Goal: Navigation & Orientation: Understand site structure

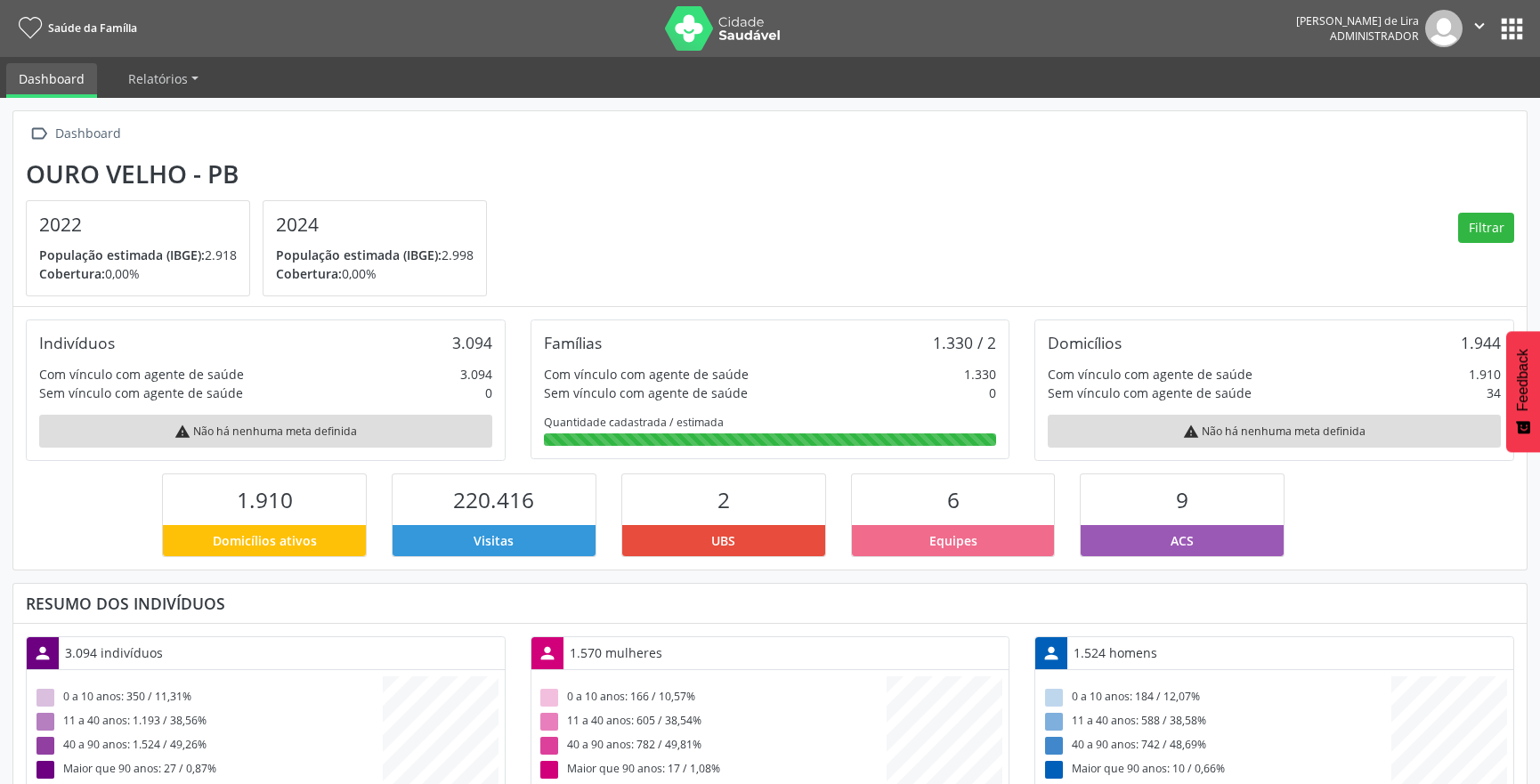
scroll to position [293, 504]
click at [1506, 26] on button "apps" at bounding box center [1513, 29] width 31 height 31
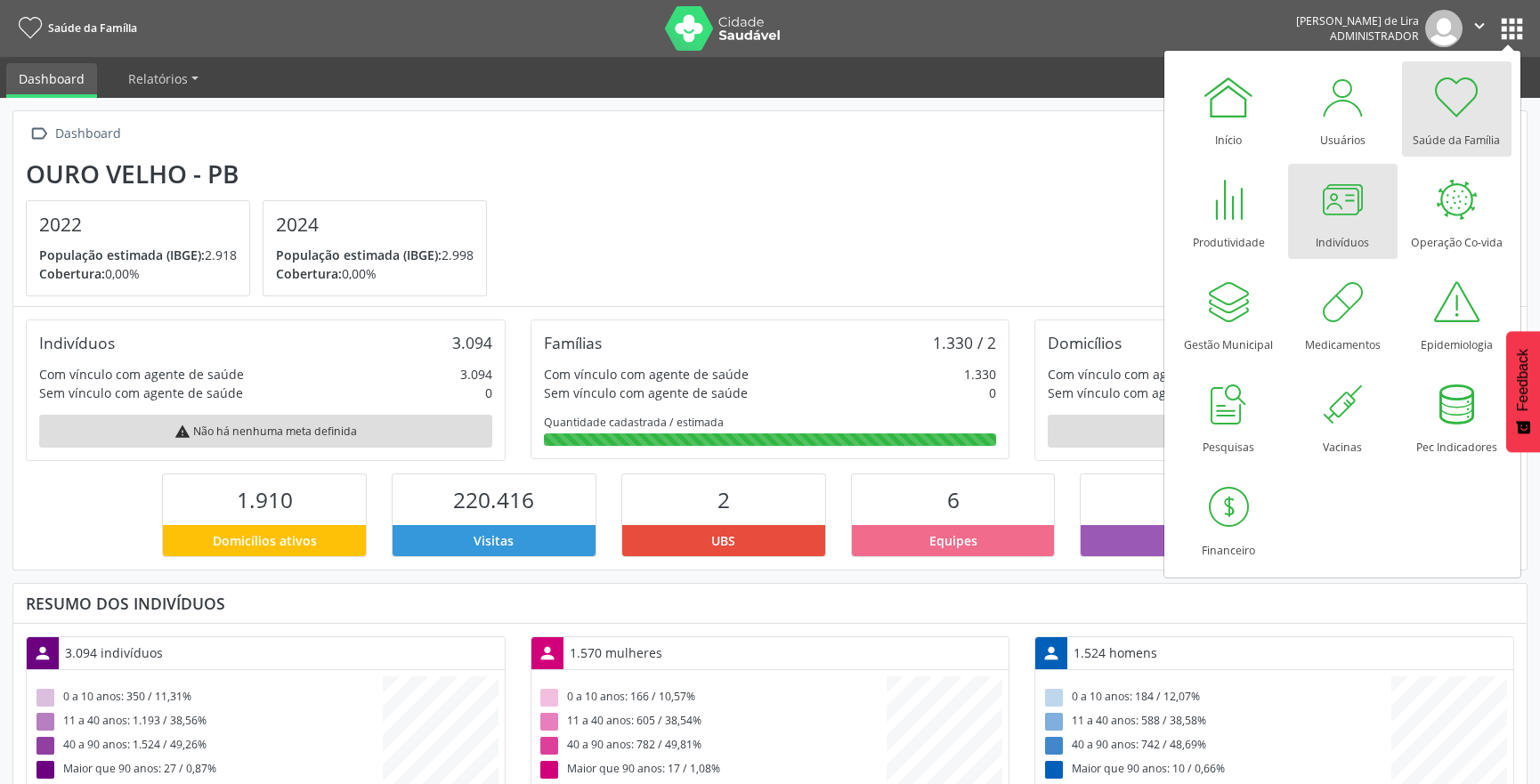
click at [1334, 224] on div at bounding box center [1342, 199] width 53 height 53
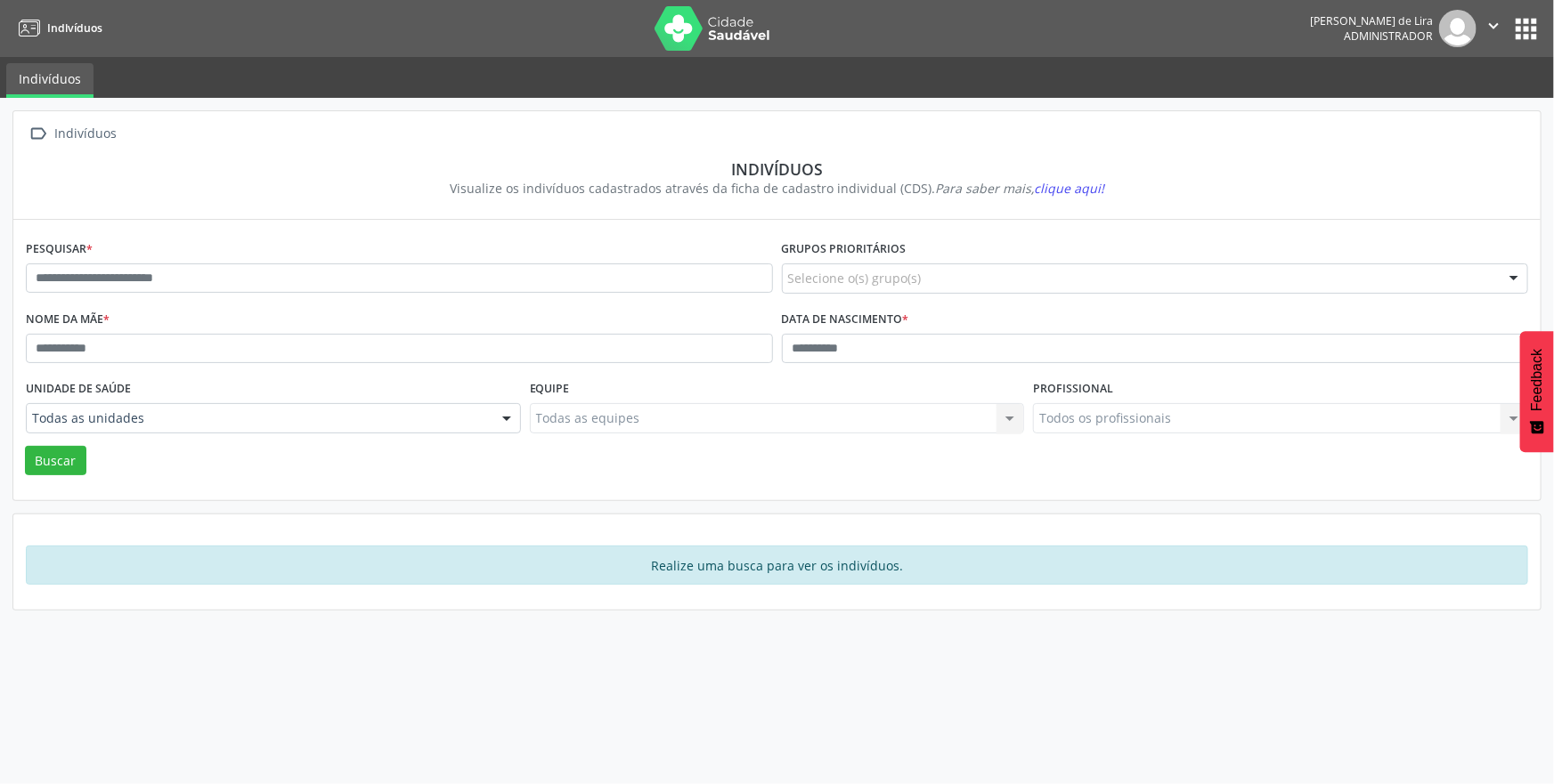
click at [1527, 33] on button "apps" at bounding box center [1526, 29] width 31 height 31
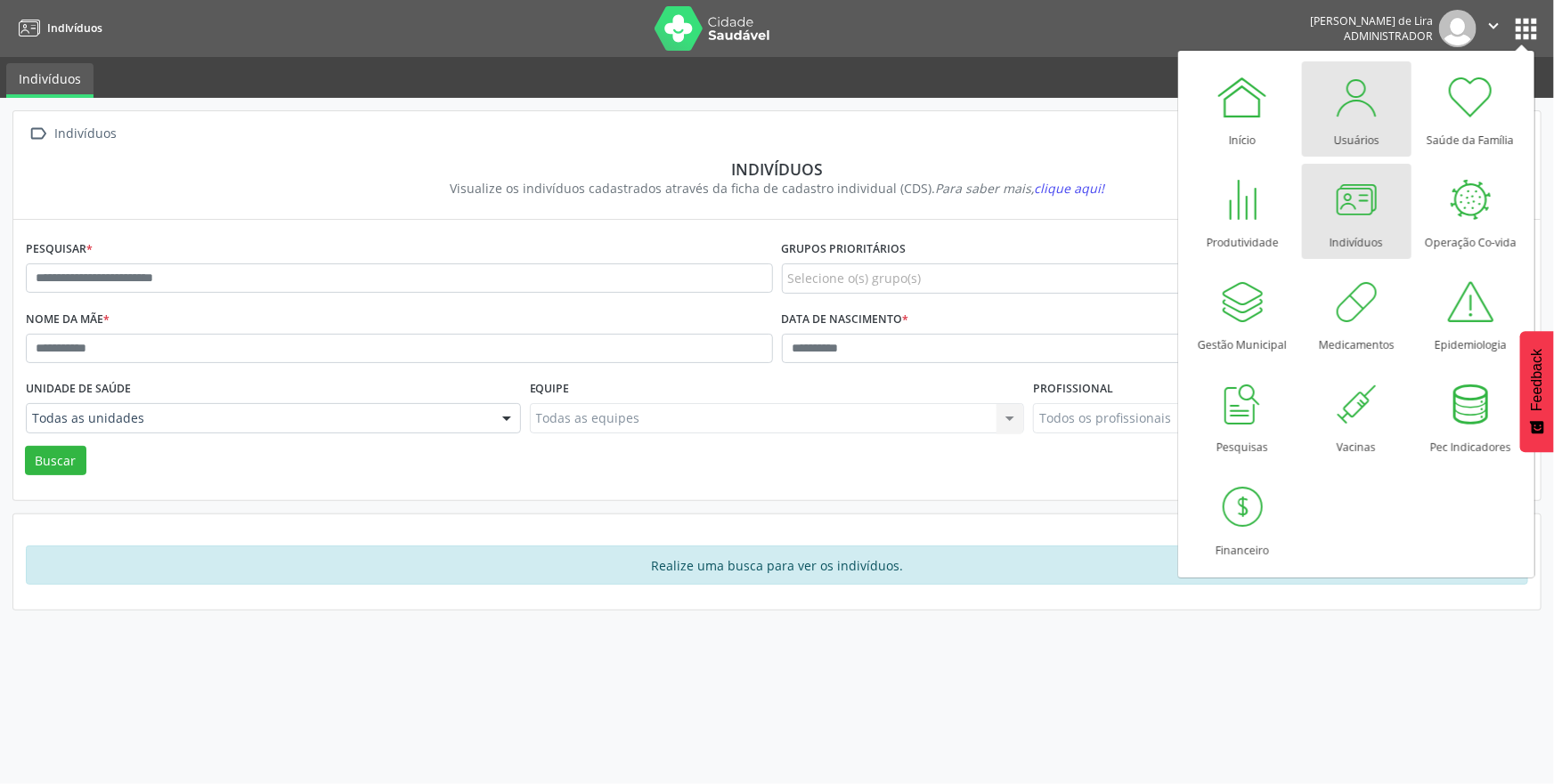
click at [1360, 120] on div at bounding box center [1356, 97] width 53 height 53
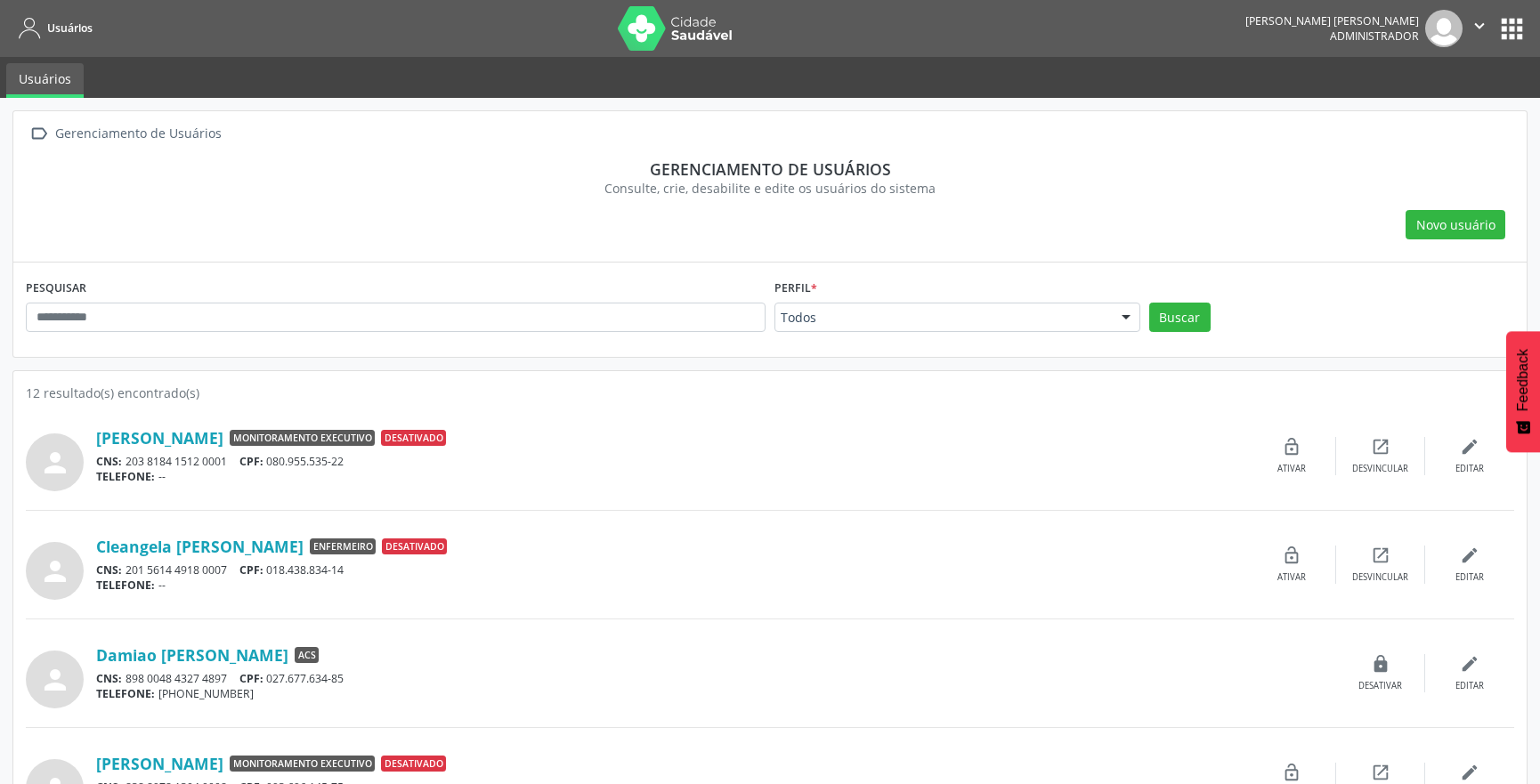
click at [1513, 35] on button "apps" at bounding box center [1513, 29] width 31 height 31
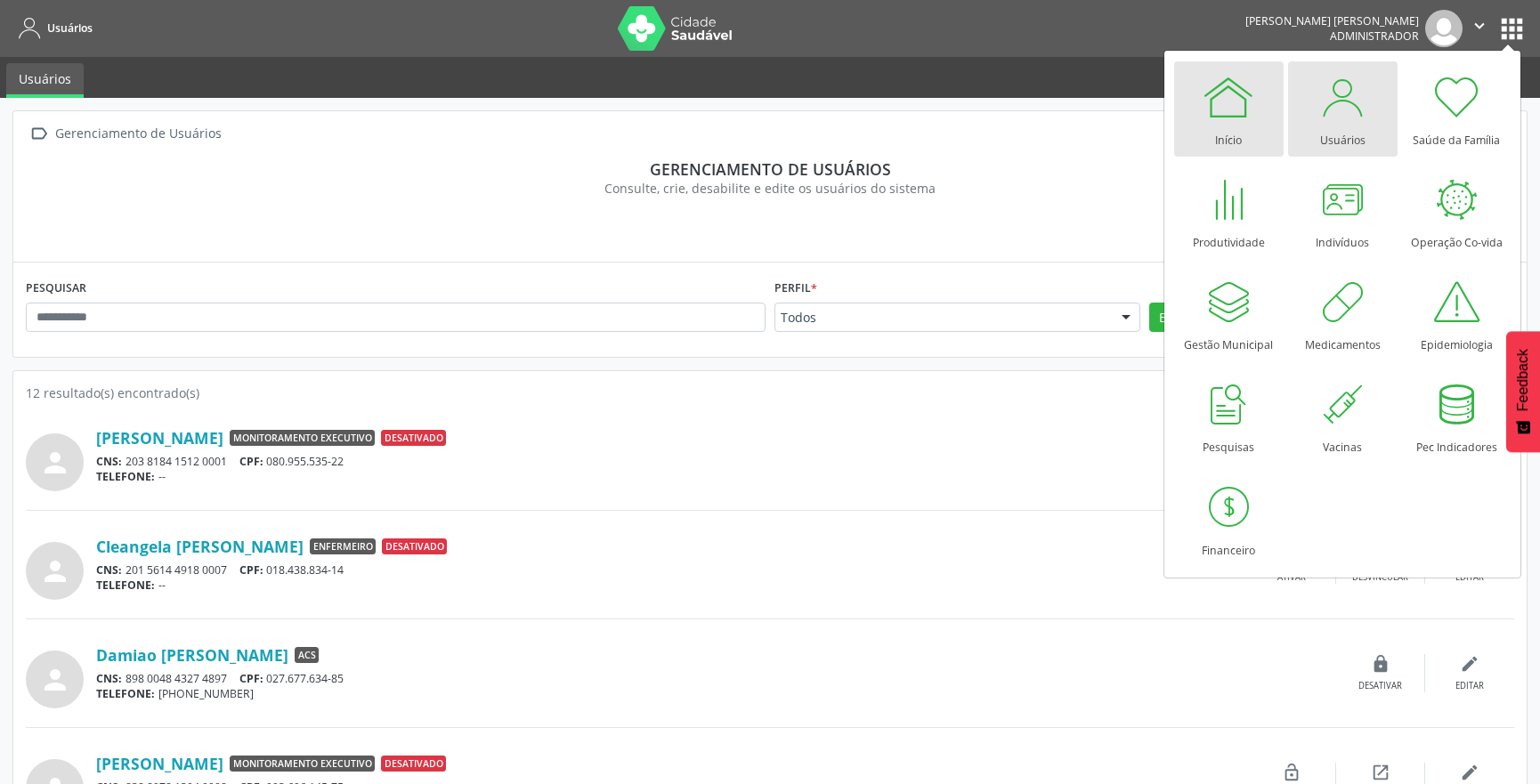
click at [1229, 130] on div "Início" at bounding box center [1228, 135] width 27 height 24
